Goal: Task Accomplishment & Management: Complete application form

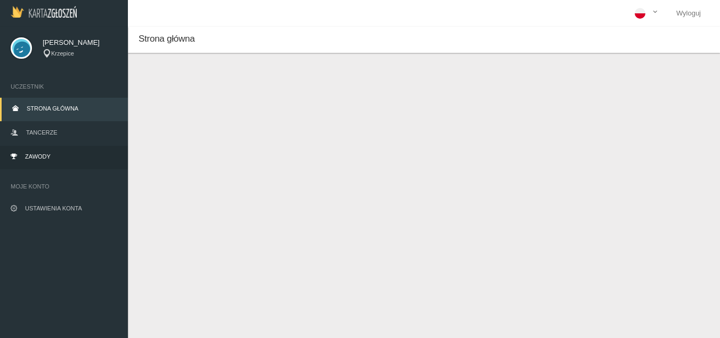
click at [59, 153] on link "Zawody" at bounding box center [64, 157] width 128 height 23
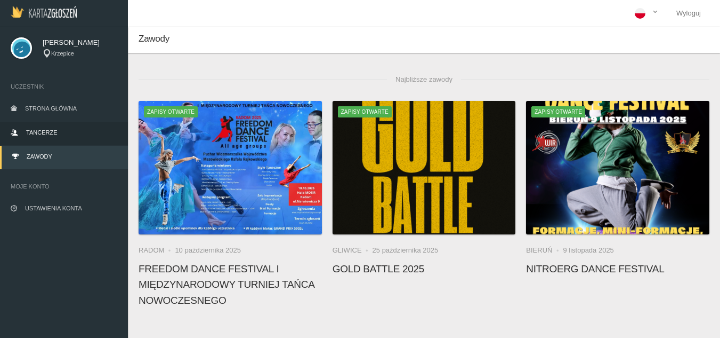
click at [61, 135] on link "Tancerze" at bounding box center [64, 133] width 128 height 23
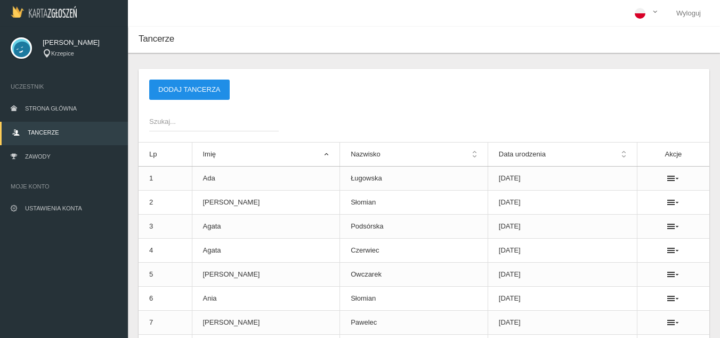
click at [176, 84] on button "Dodaj tancerza" at bounding box center [189, 89] width 81 height 20
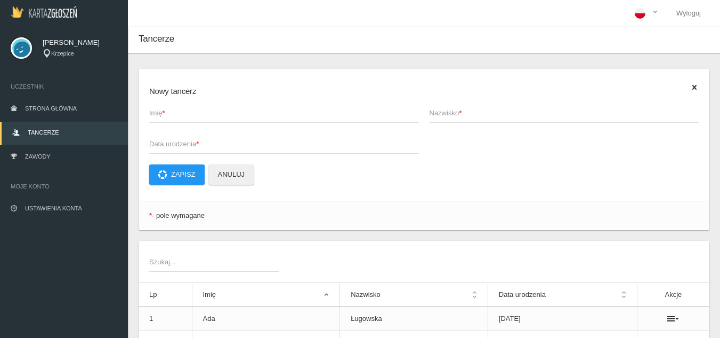
click at [172, 110] on span "Imię *" at bounding box center [278, 113] width 259 height 11
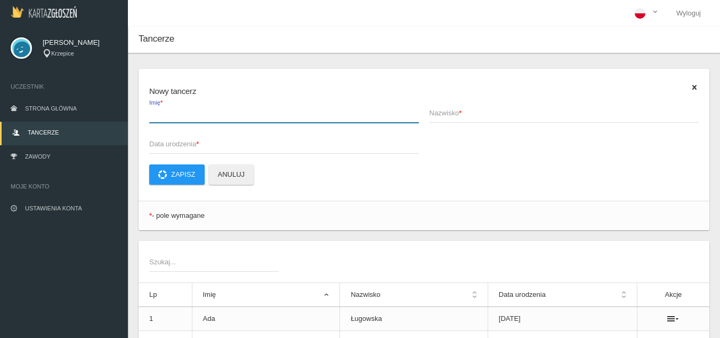
click at [172, 110] on input "Imię *" at bounding box center [284, 112] width 270 height 20
type input "[PERSON_NAME]"
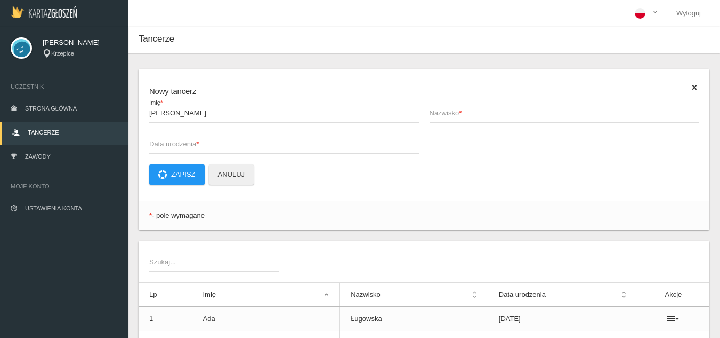
click at [444, 112] on span "Nazwisko *" at bounding box center [559, 113] width 259 height 11
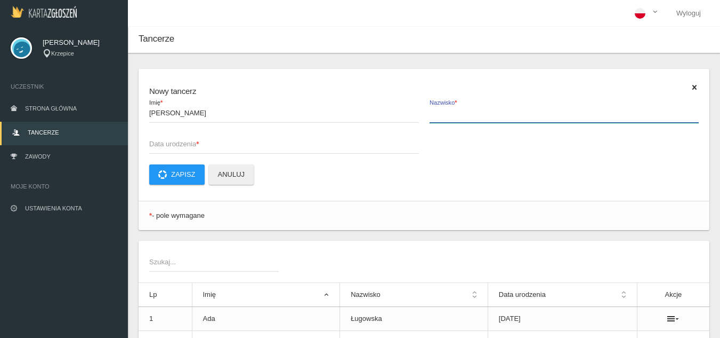
click at [444, 112] on input "Nazwisko *" at bounding box center [565, 112] width 270 height 20
type input "[PERSON_NAME]"
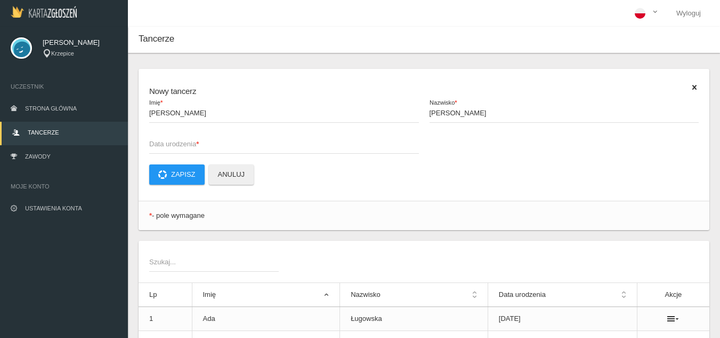
click at [283, 139] on span "Data urodzenia *" at bounding box center [278, 144] width 259 height 11
click at [283, 139] on input "Data urodzenia *" at bounding box center [284, 143] width 270 height 20
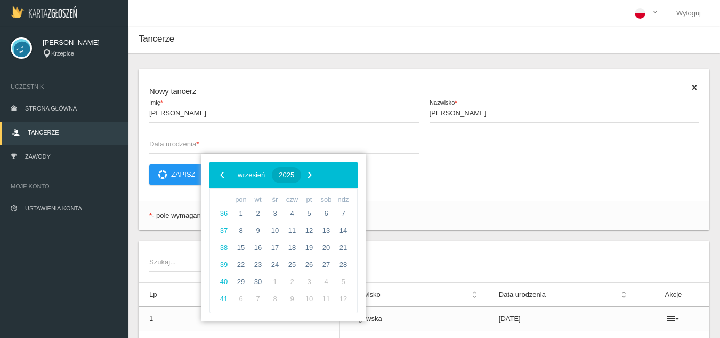
click at [294, 172] on span "2025" at bounding box center [286, 175] width 15 height 8
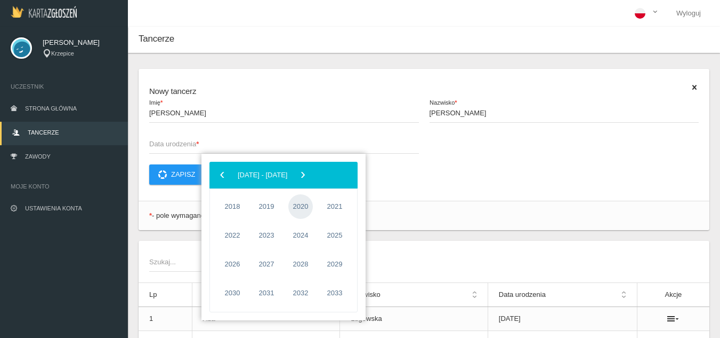
click at [293, 205] on span "2020" at bounding box center [300, 206] width 25 height 25
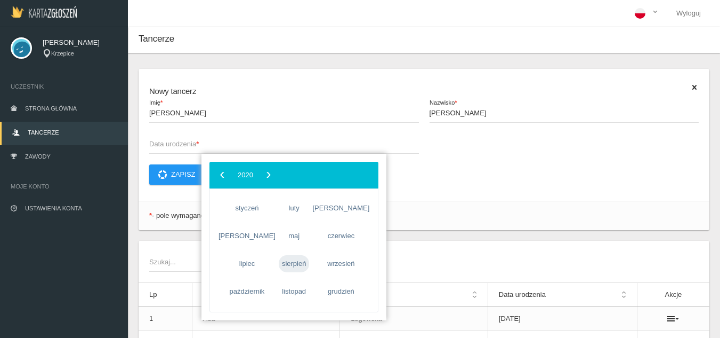
click at [286, 263] on span "sierpień" at bounding box center [294, 263] width 31 height 17
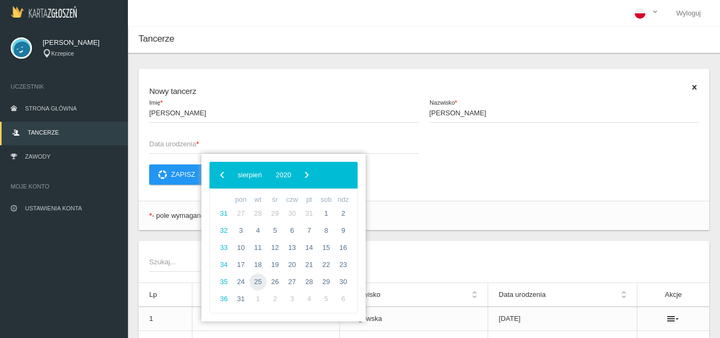
click at [256, 281] on span "25" at bounding box center [258, 281] width 17 height 17
type input "[DATE]"
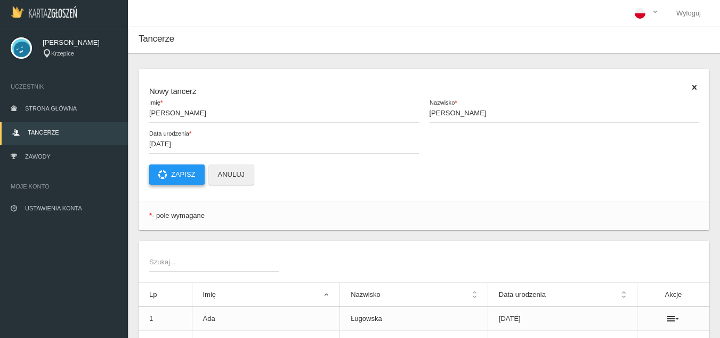
click at [189, 178] on button "Zapisz" at bounding box center [176, 174] width 55 height 20
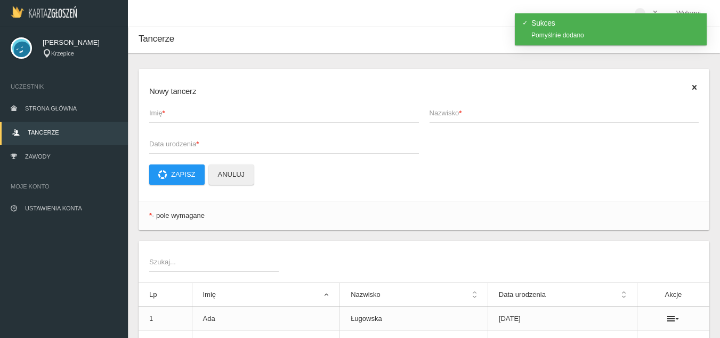
click at [198, 117] on span "Imię *" at bounding box center [278, 113] width 259 height 11
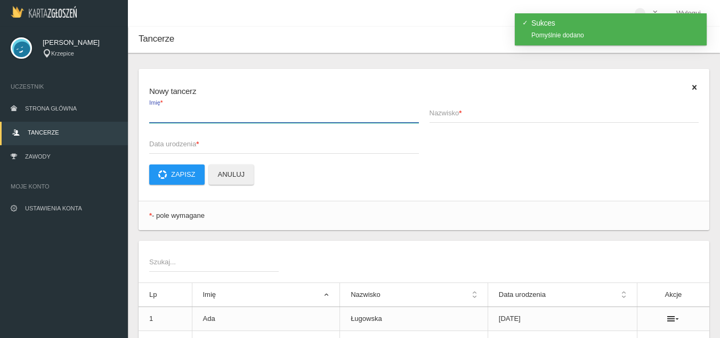
click at [198, 117] on input "Imię *" at bounding box center [284, 112] width 270 height 20
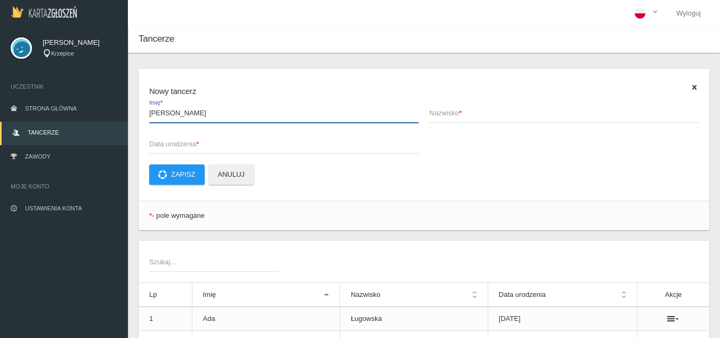
drag, startPoint x: 195, startPoint y: 110, endPoint x: 170, endPoint y: 113, distance: 25.2
click at [170, 113] on input "[PERSON_NAME]" at bounding box center [284, 112] width 270 height 20
type input "Oliwia"
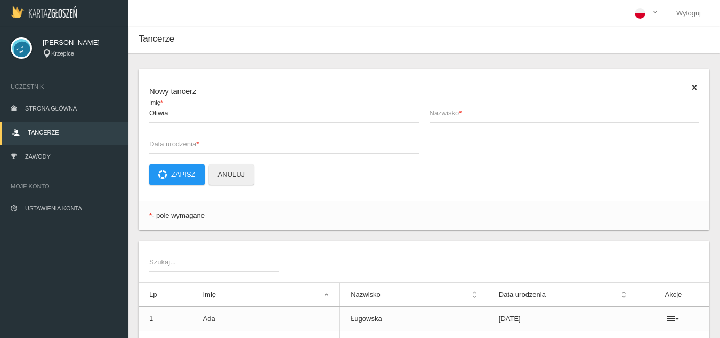
click at [451, 117] on span "Nazwisko *" at bounding box center [559, 113] width 259 height 11
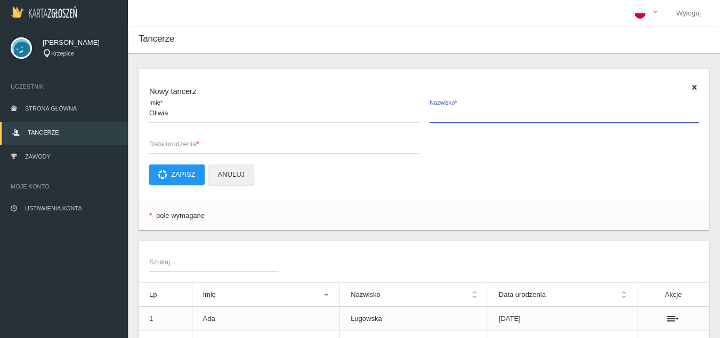
click at [451, 117] on input "Nazwisko *" at bounding box center [565, 112] width 270 height 20
paste input "Blukacz"
type input "Blukacz"
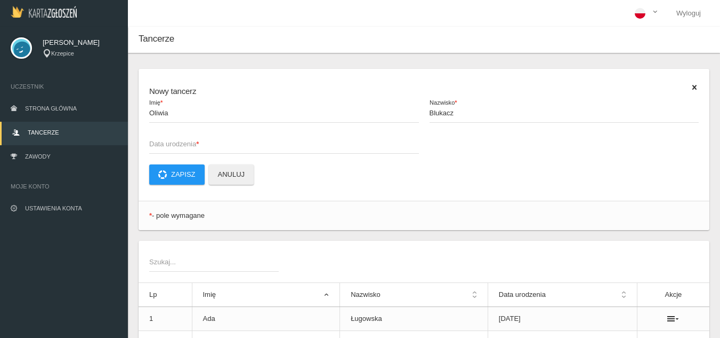
click at [188, 147] on span "Data urodzenia *" at bounding box center [278, 144] width 259 height 11
click at [188, 147] on input "Data urodzenia *" at bounding box center [284, 143] width 270 height 20
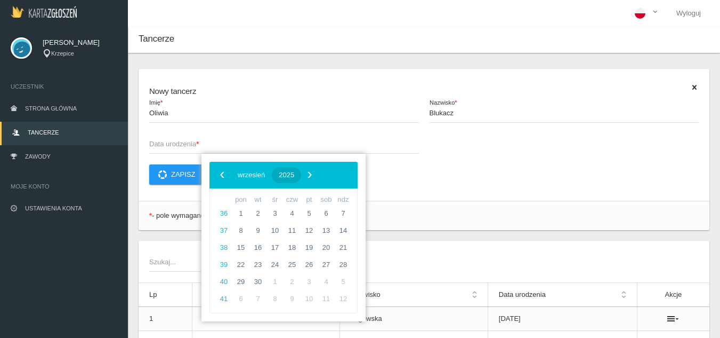
click at [294, 172] on span "2025" at bounding box center [286, 175] width 15 height 8
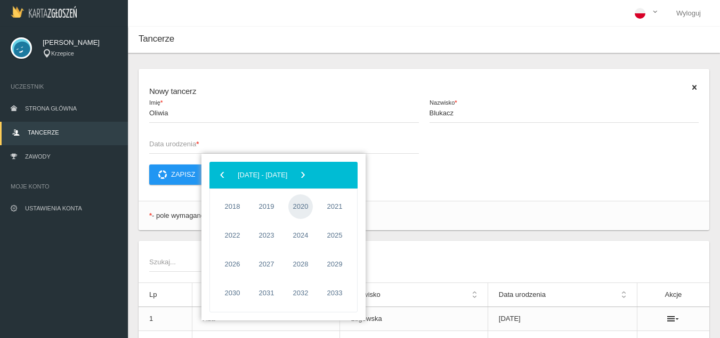
click at [307, 205] on span "2020" at bounding box center [300, 206] width 25 height 25
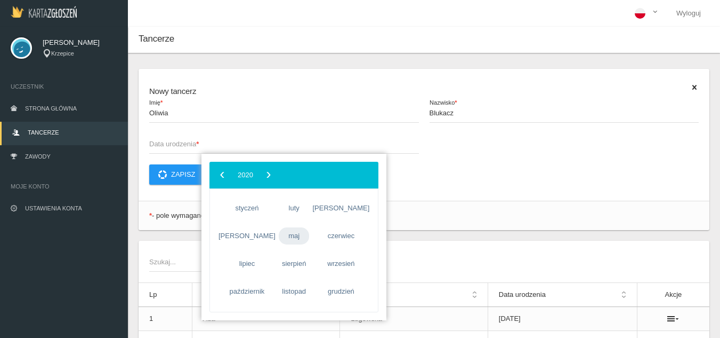
click at [279, 236] on span "maj" at bounding box center [294, 235] width 31 height 17
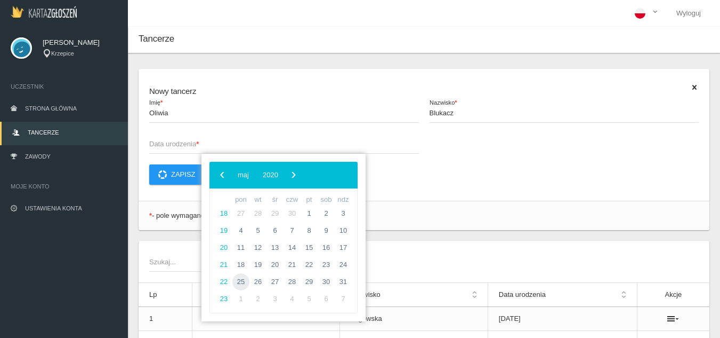
click at [241, 281] on span "25" at bounding box center [240, 281] width 17 height 17
type input "[DATE]"
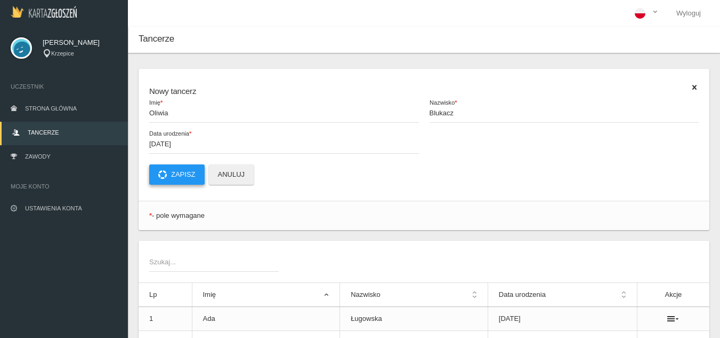
click at [179, 174] on button "Zapisz" at bounding box center [176, 174] width 55 height 20
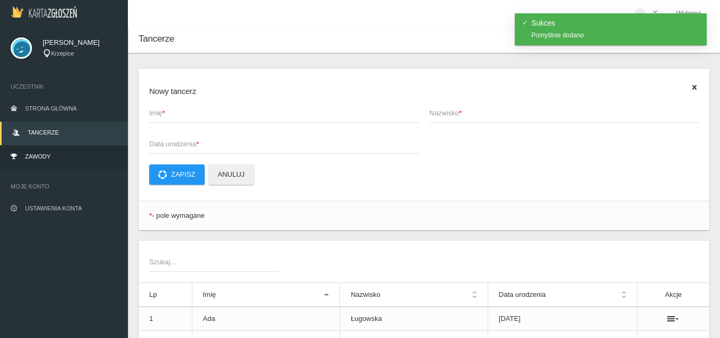
click at [34, 159] on span "Zawody" at bounding box center [38, 156] width 26 height 6
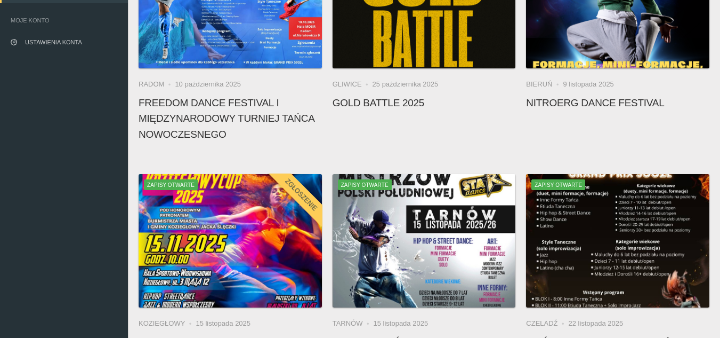
scroll to position [267, 0]
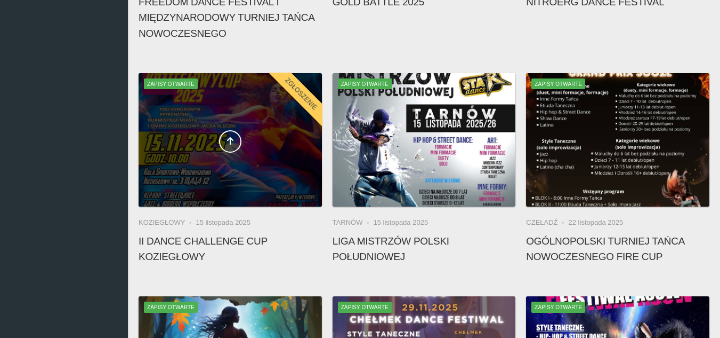
click at [229, 126] on div at bounding box center [230, 139] width 183 height 133
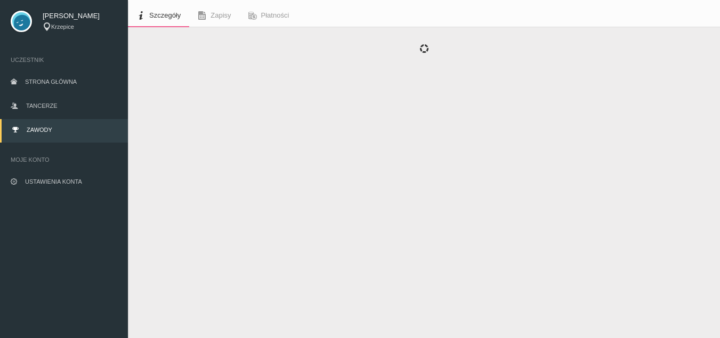
scroll to position [38, 0]
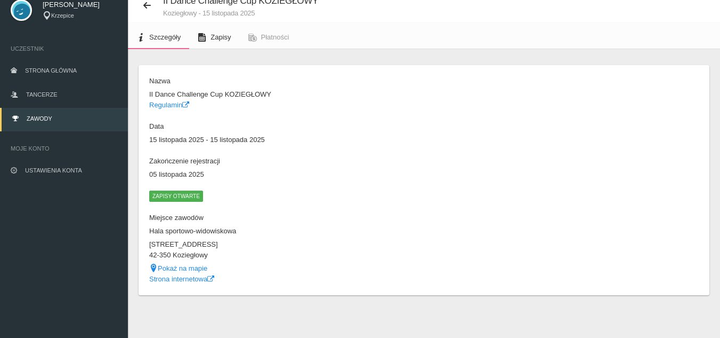
click at [209, 40] on link "Zapisy" at bounding box center [214, 37] width 50 height 23
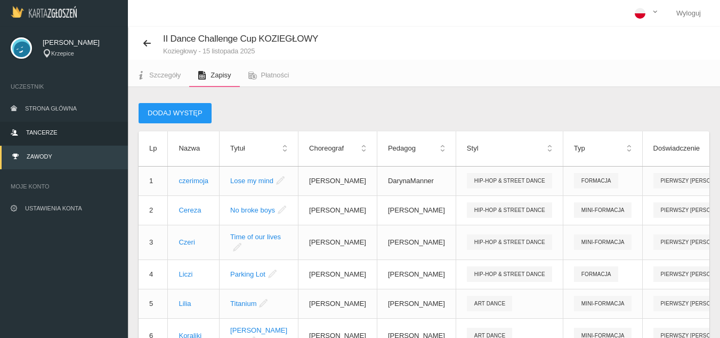
click at [45, 137] on link "Tancerze" at bounding box center [64, 133] width 128 height 23
